Goal: Information Seeking & Learning: Learn about a topic

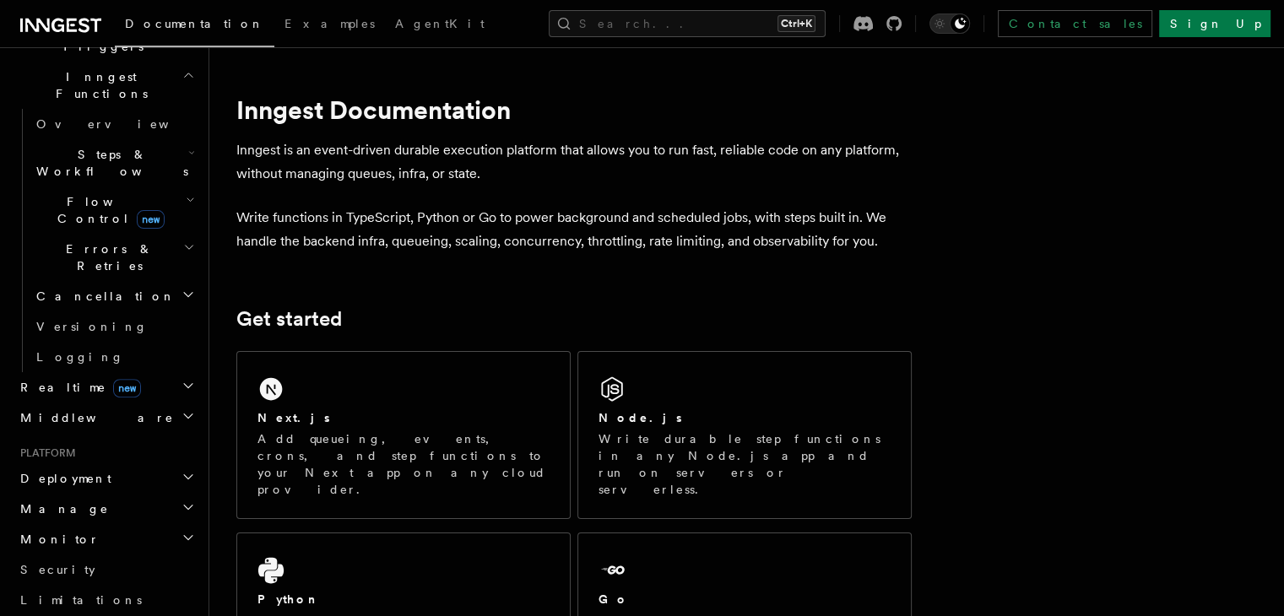
scroll to position [506, 0]
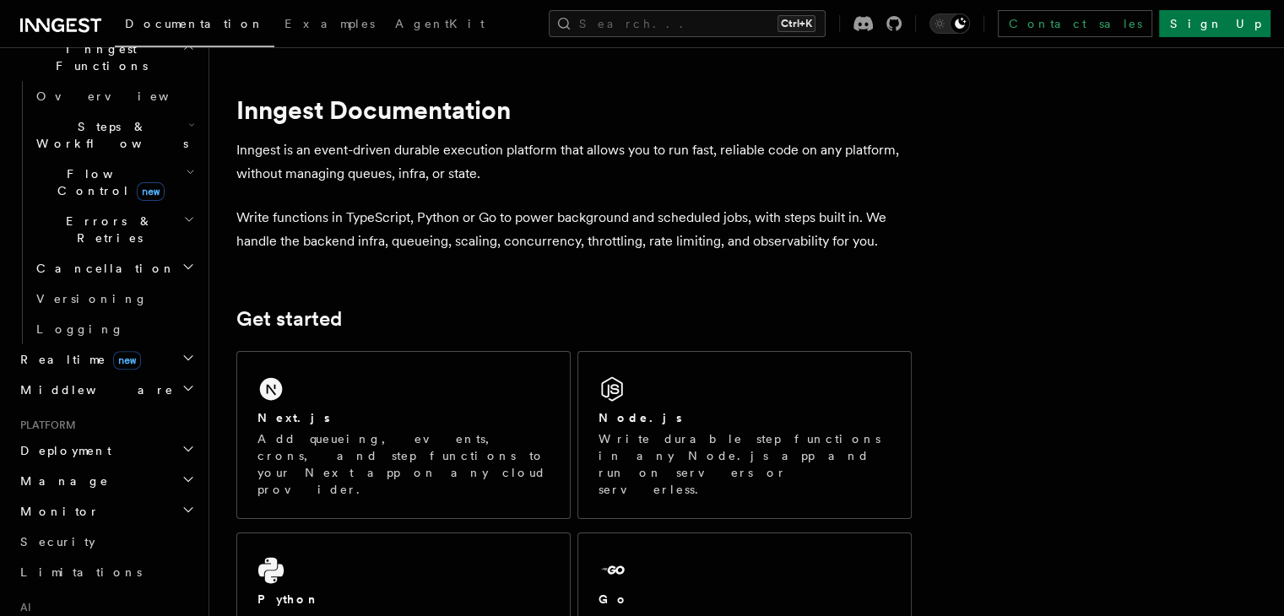
click at [133, 436] on h2 "Deployment" at bounding box center [106, 451] width 185 height 30
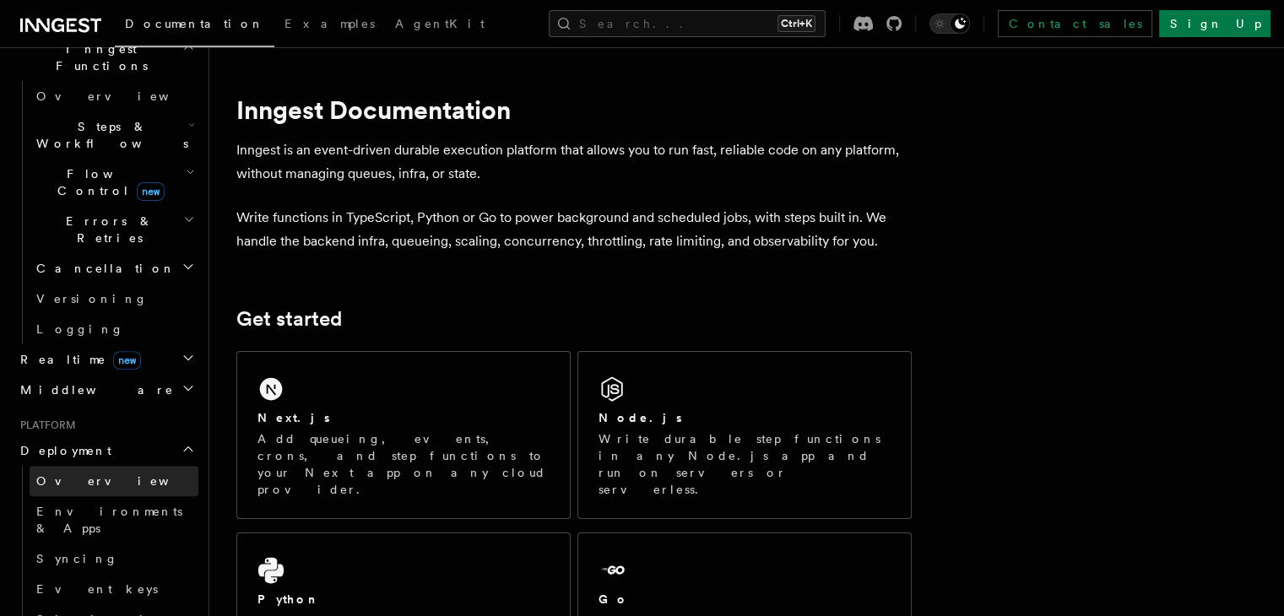
click at [111, 466] on link "Overview" at bounding box center [114, 481] width 169 height 30
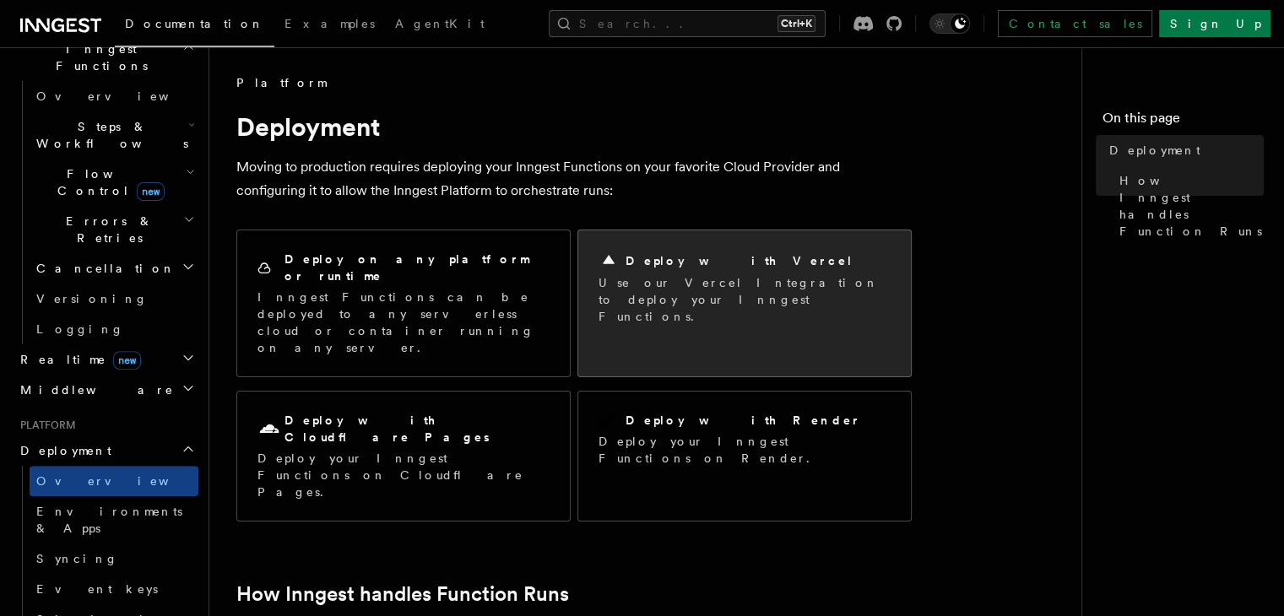
click at [597, 284] on div "Deploy with Vercel Use our Vercel Integration to deploy your Inngest Functions." at bounding box center [744, 287] width 333 height 115
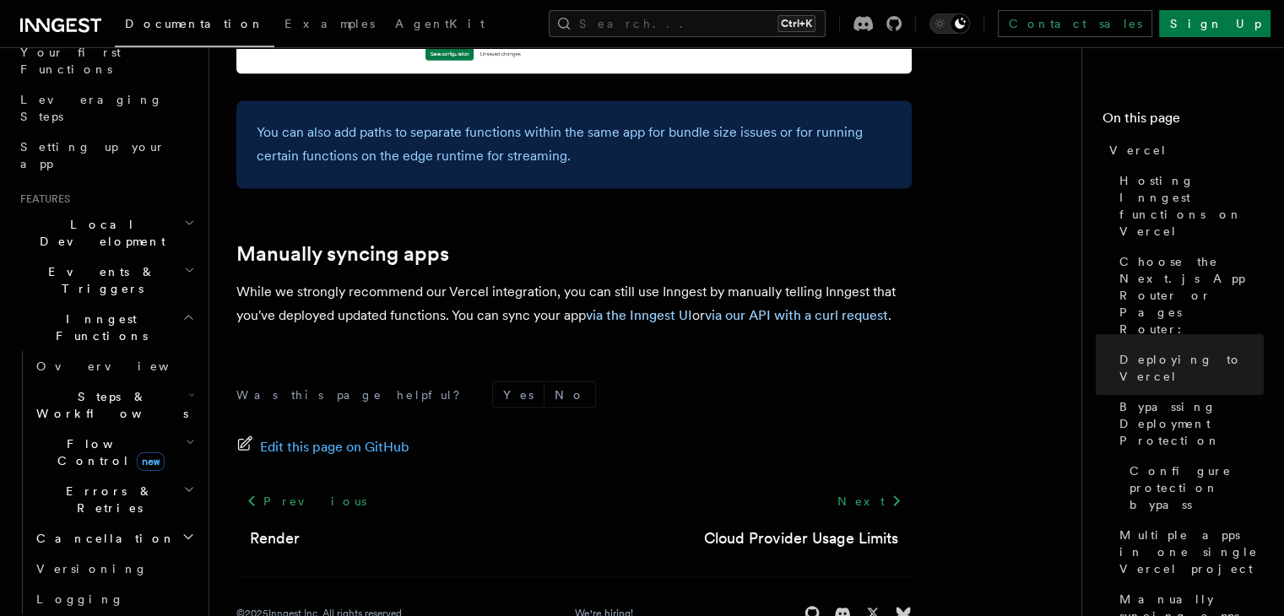
scroll to position [253, 0]
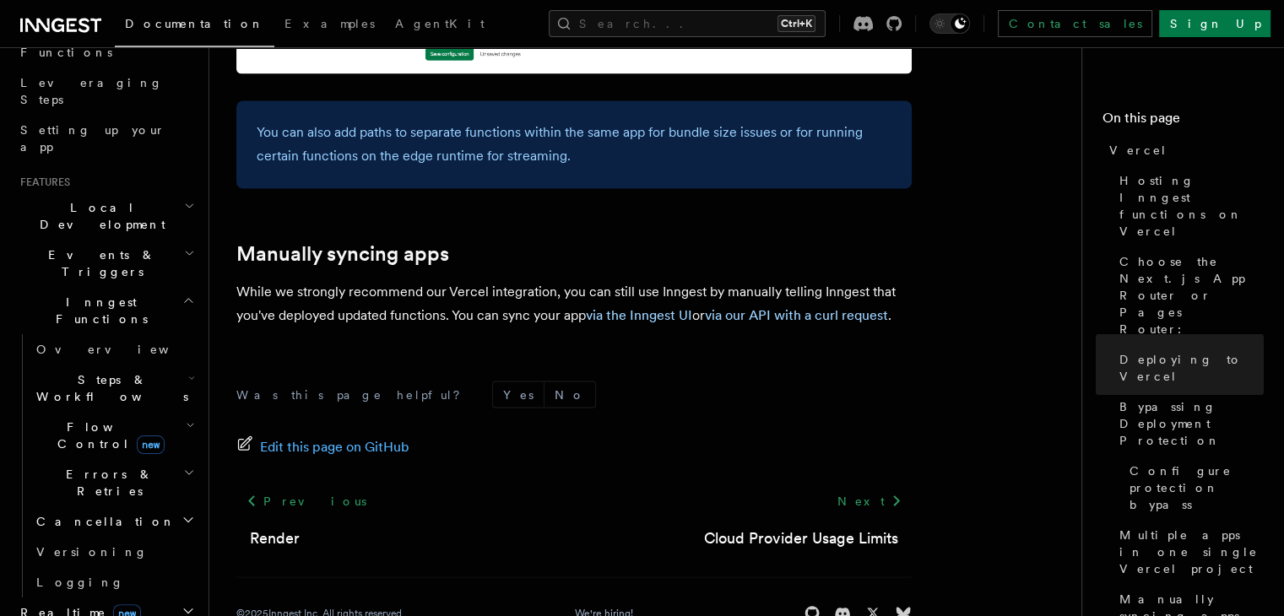
click at [142, 459] on h2 "Errors & Retries" at bounding box center [114, 482] width 169 height 47
click at [107, 506] on link "Overview" at bounding box center [122, 521] width 153 height 30
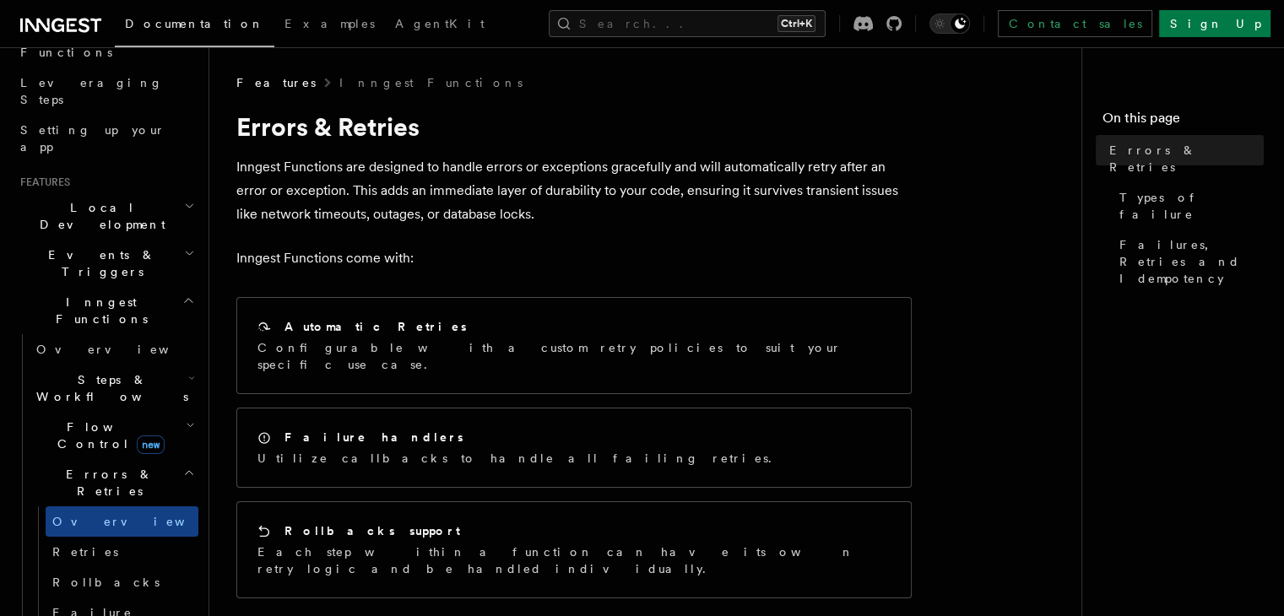
click at [141, 459] on h2 "Errors & Retries" at bounding box center [114, 482] width 169 height 47
click at [186, 419] on icon "button" at bounding box center [190, 426] width 9 height 14
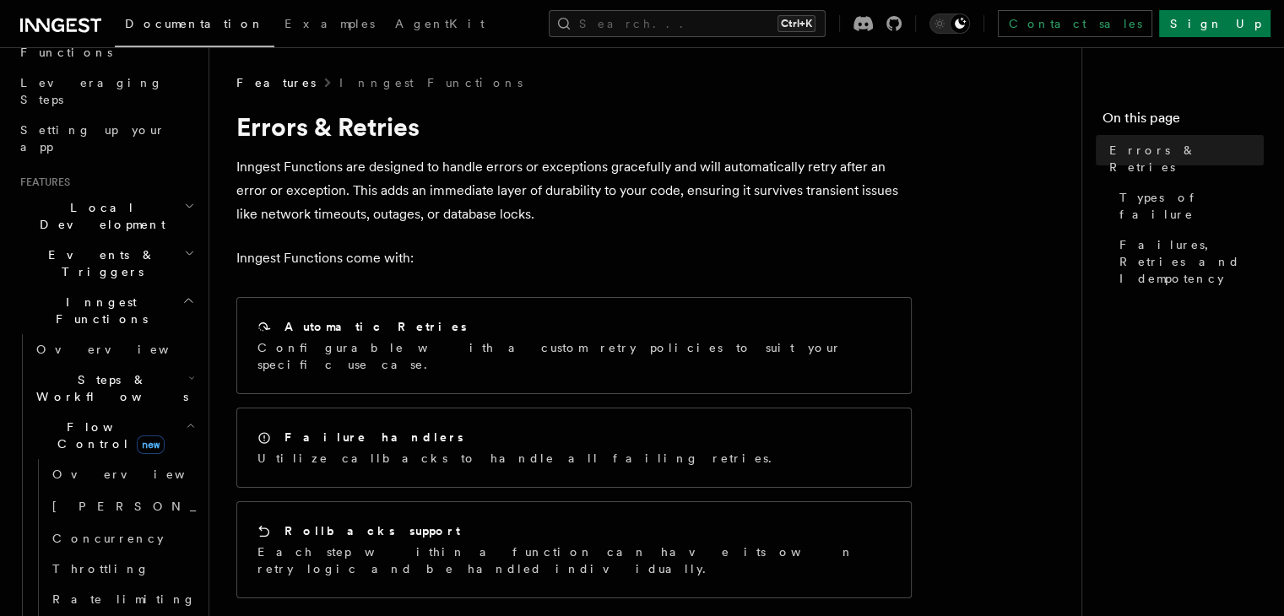
click at [186, 419] on icon "button" at bounding box center [190, 426] width 9 height 14
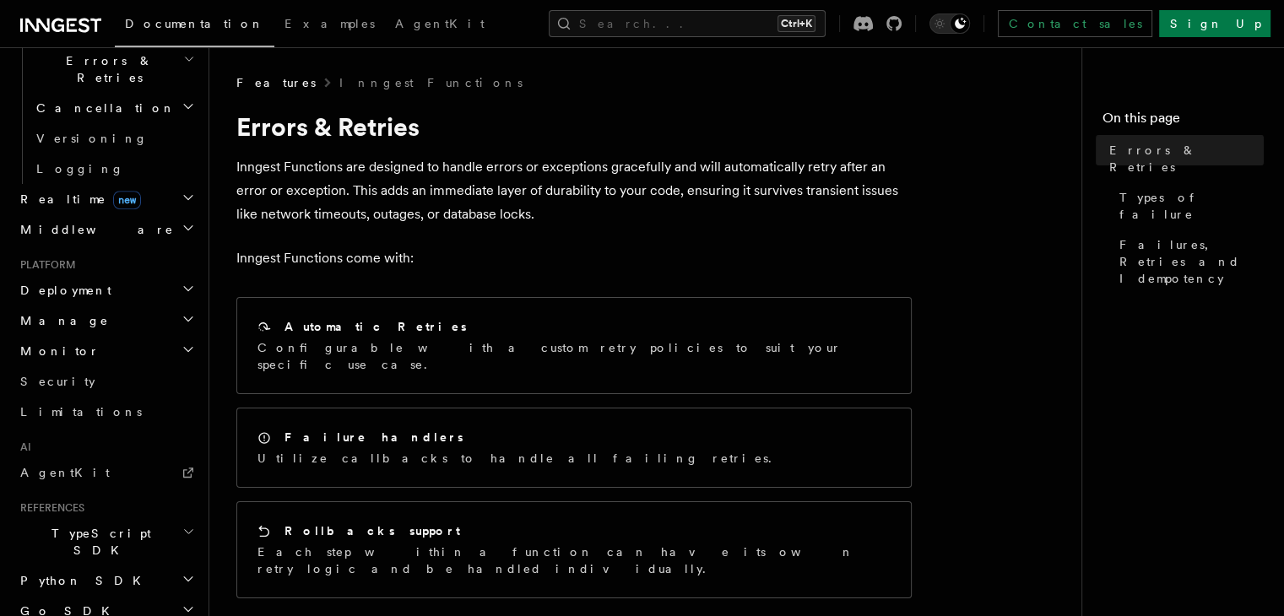
scroll to position [675, 0]
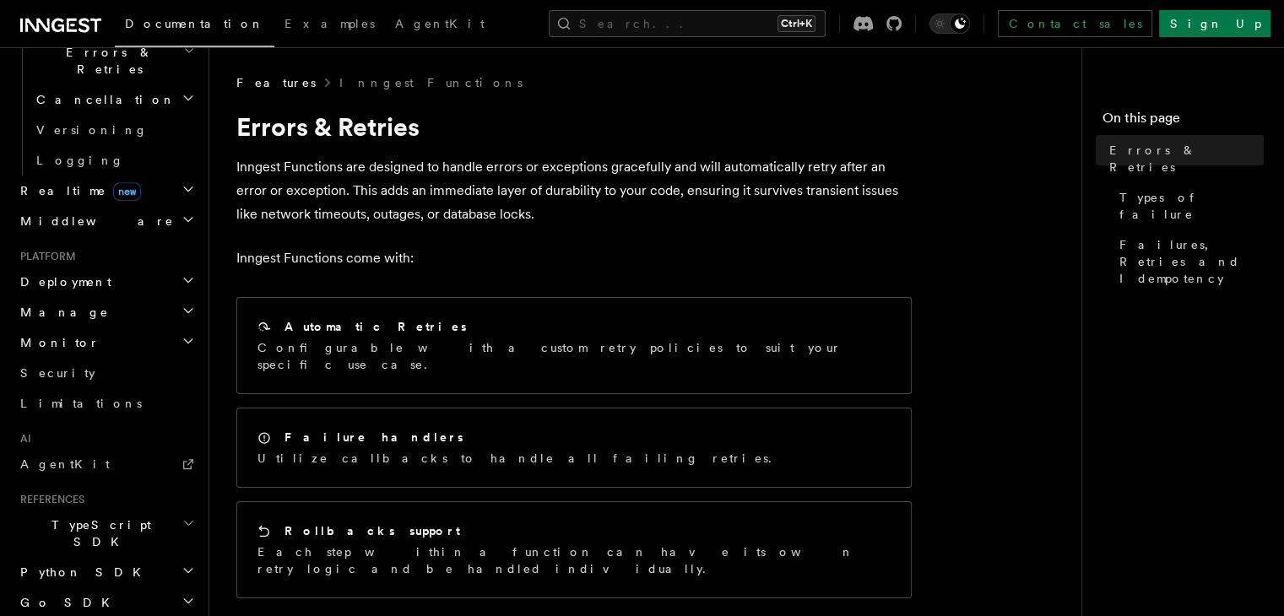
click at [140, 267] on h2 "Deployment" at bounding box center [106, 282] width 185 height 30
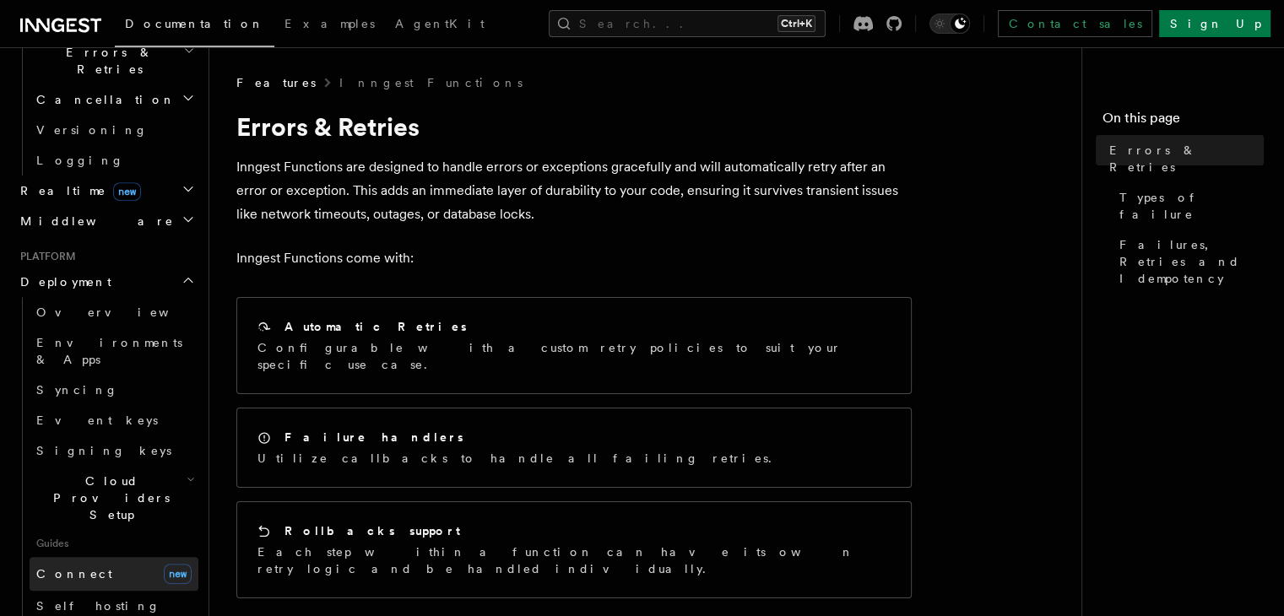
click at [70, 567] on span "Connect" at bounding box center [74, 574] width 76 height 14
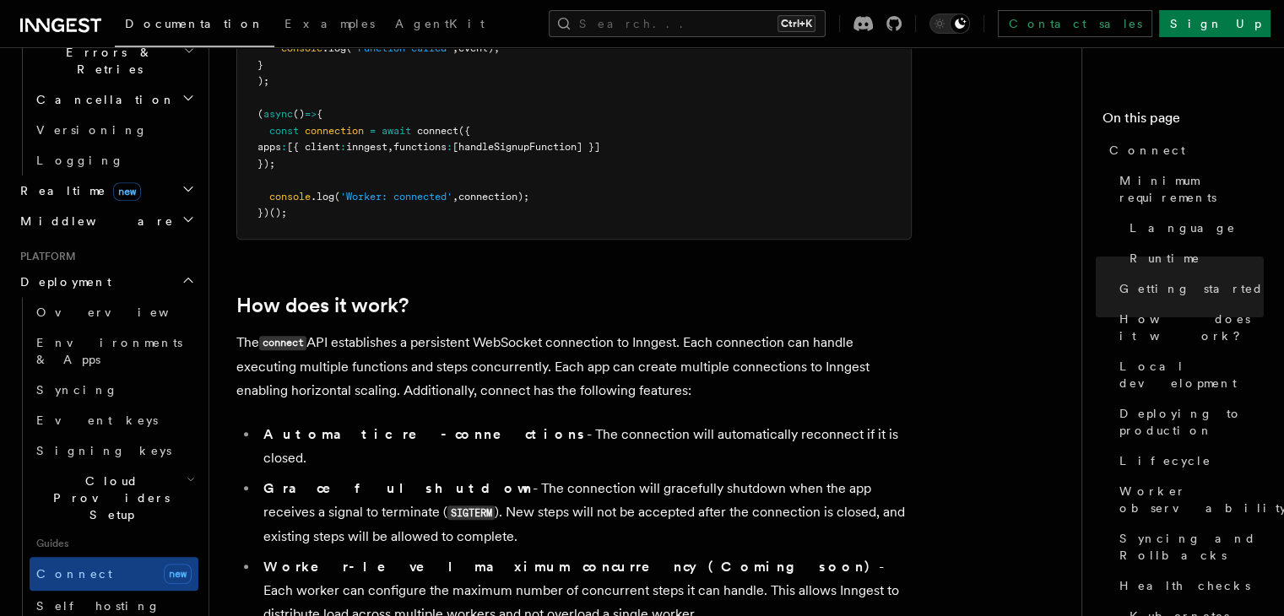
scroll to position [1604, 0]
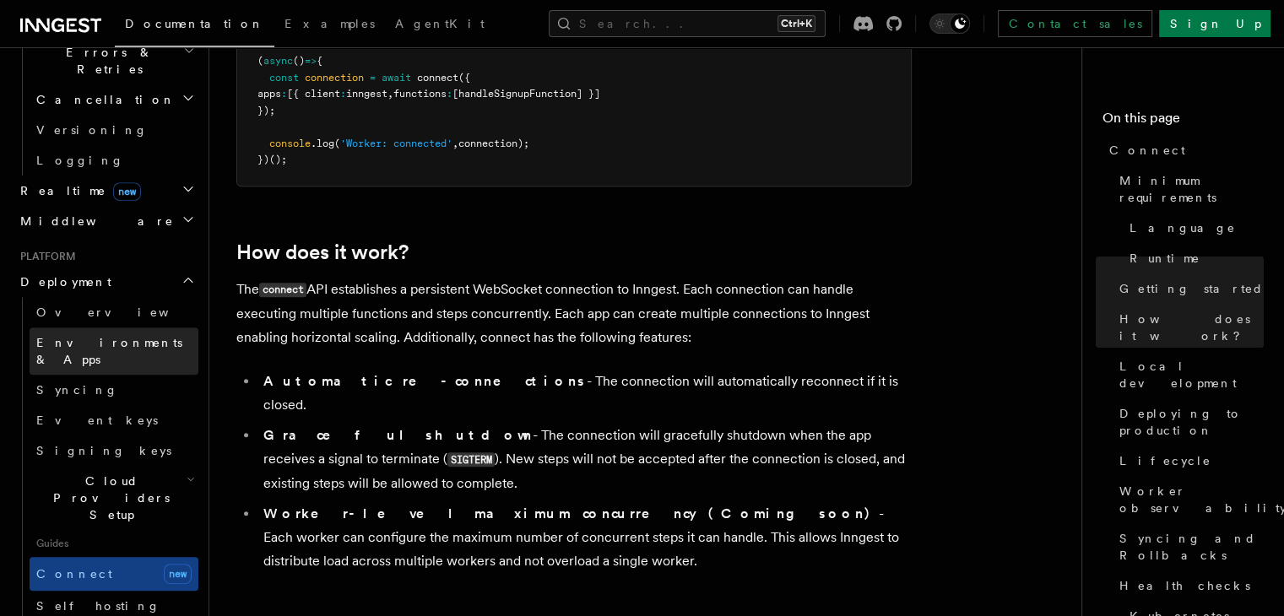
click at [133, 336] on span "Environments & Apps" at bounding box center [109, 351] width 146 height 30
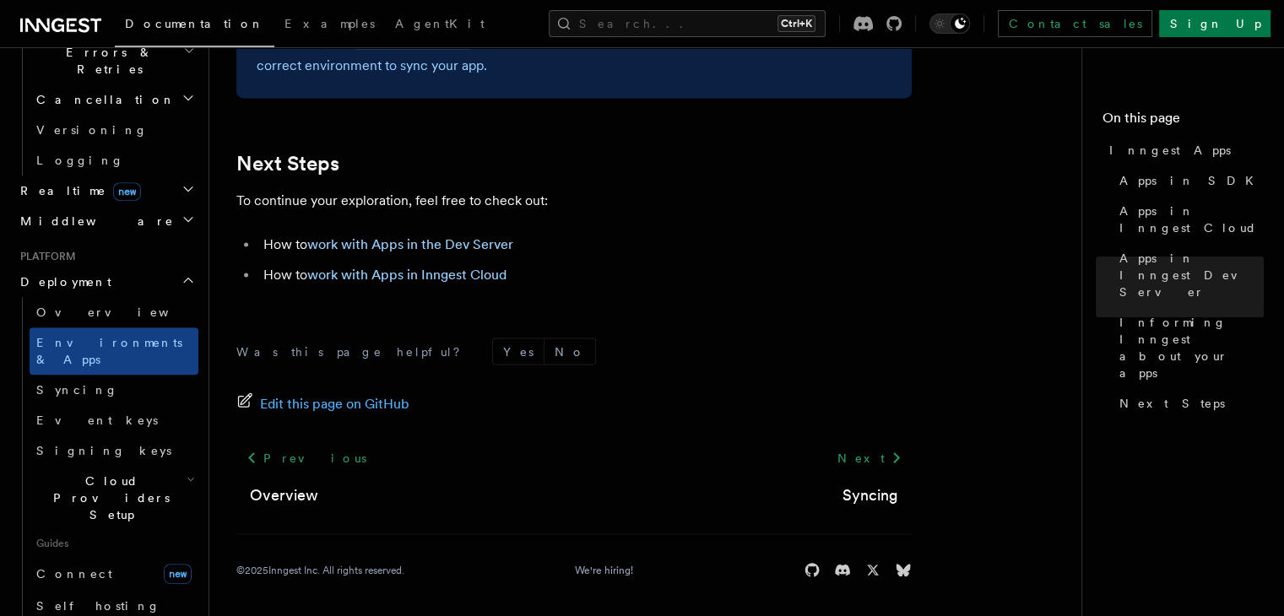
scroll to position [2873, 0]
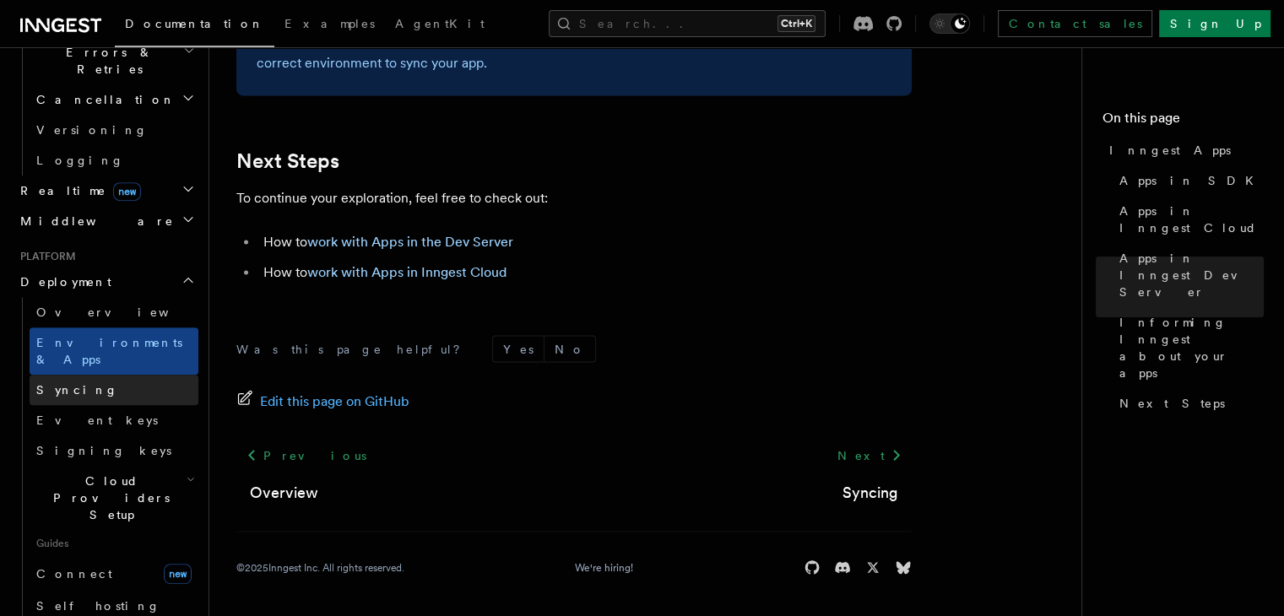
click at [159, 375] on link "Syncing" at bounding box center [114, 390] width 169 height 30
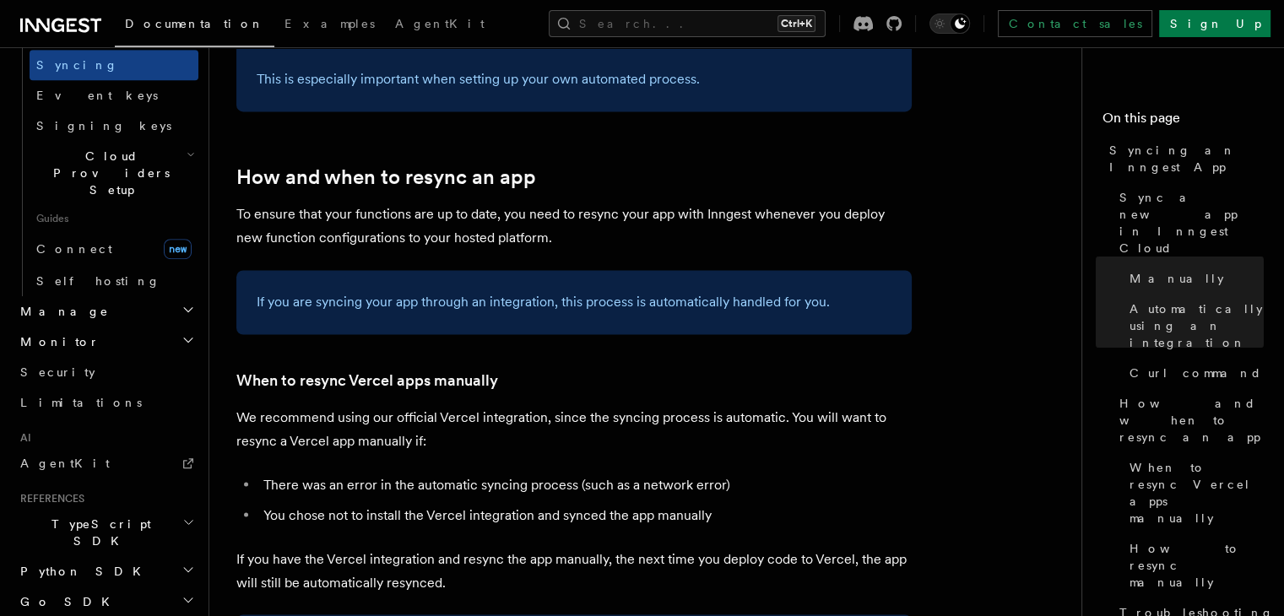
scroll to position [1008, 0]
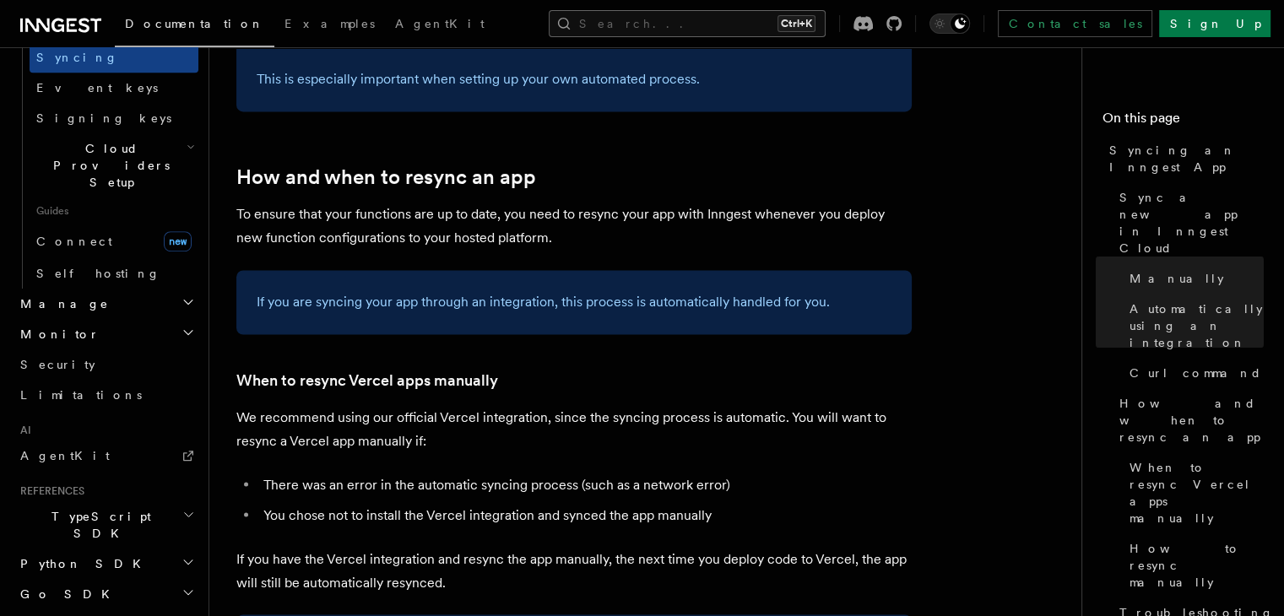
click at [748, 18] on button "Search... Ctrl+K" at bounding box center [687, 23] width 277 height 27
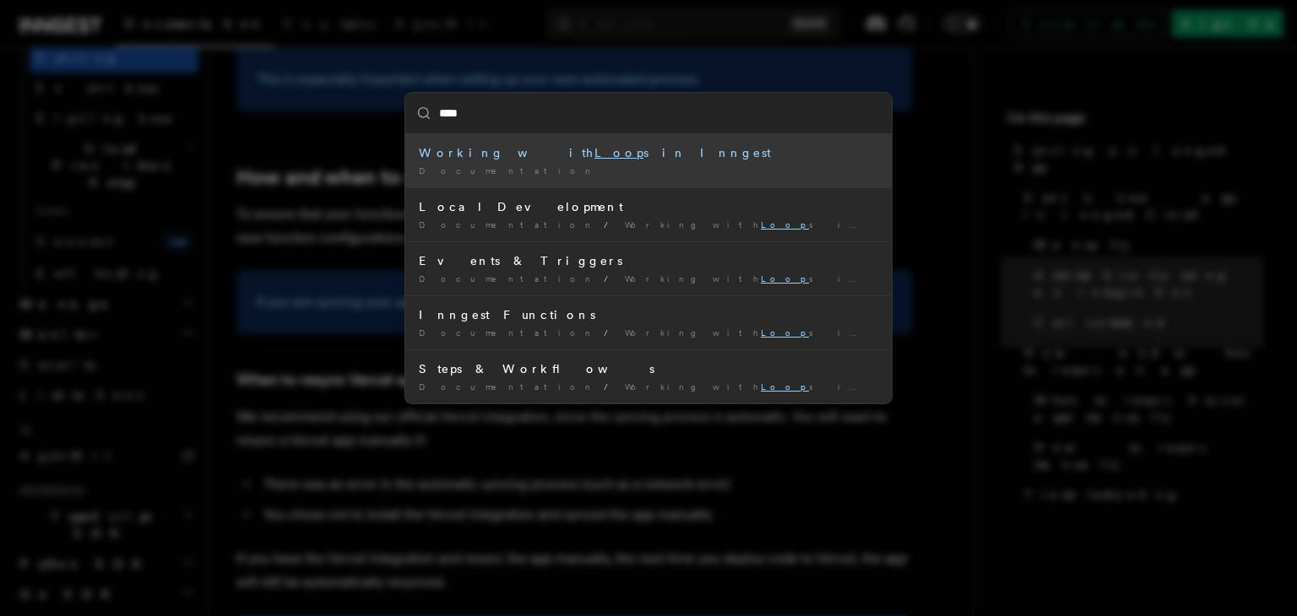
type input "*****"
click at [571, 151] on div "Working with Loops in Inngest" at bounding box center [648, 152] width 459 height 17
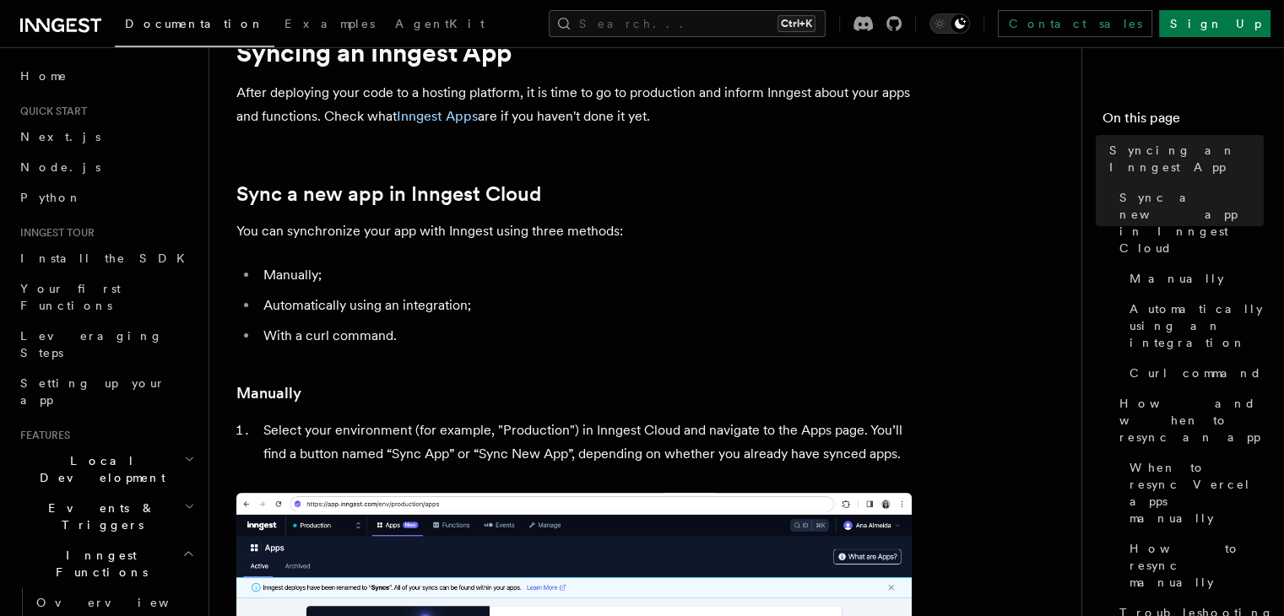
scroll to position [253, 0]
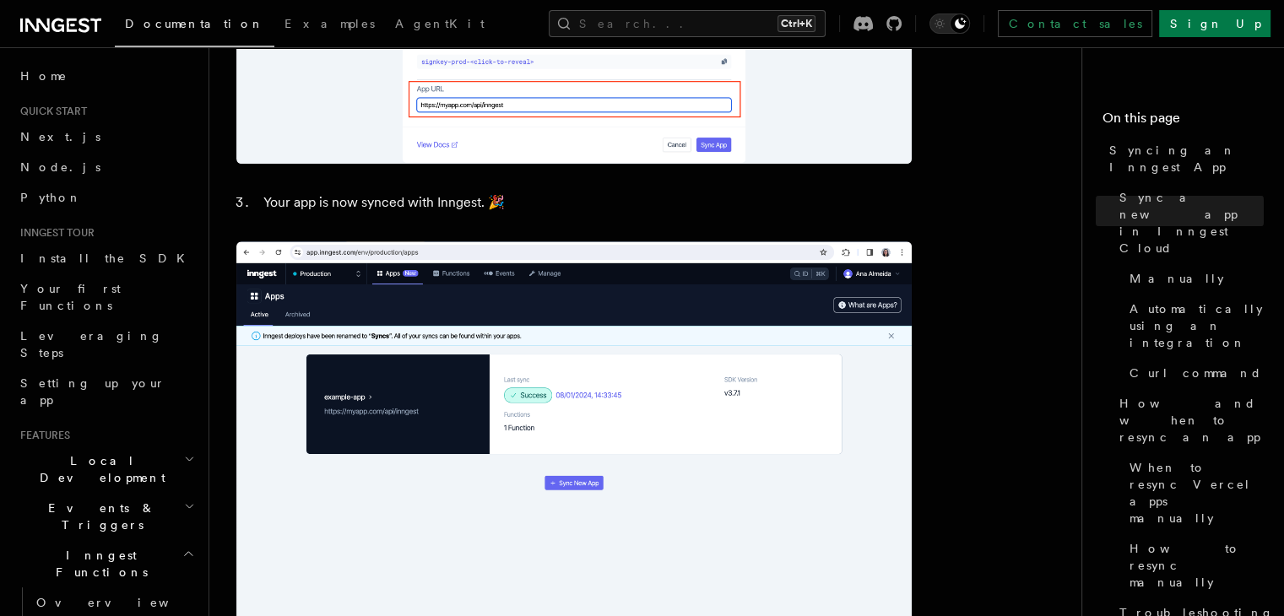
scroll to position [1773, 0]
